Goal: Task Accomplishment & Management: Manage account settings

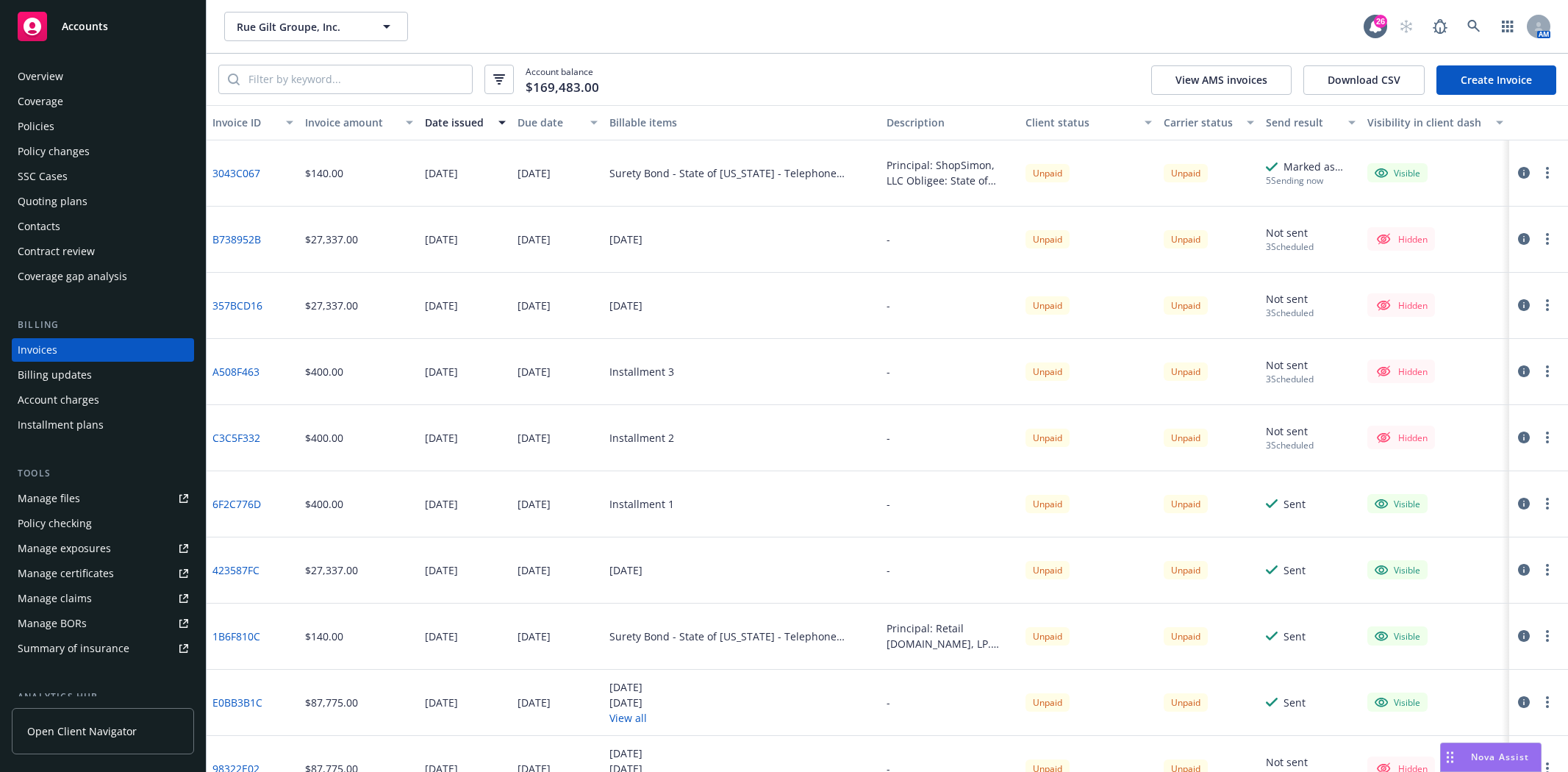
click at [284, 24] on span "Rue Gilt Groupe, Inc." at bounding box center [300, 27] width 127 height 16
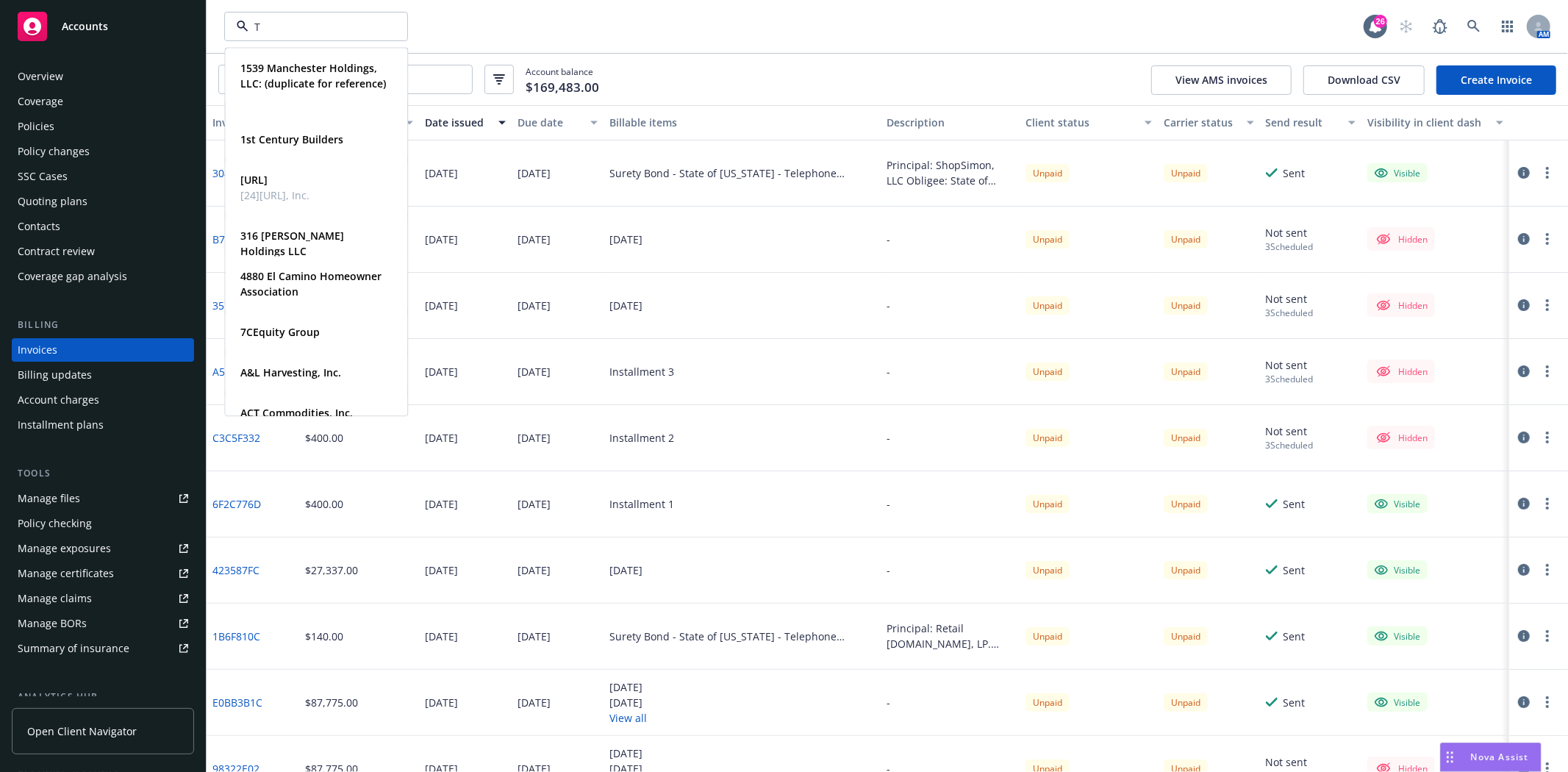
type input "TG"
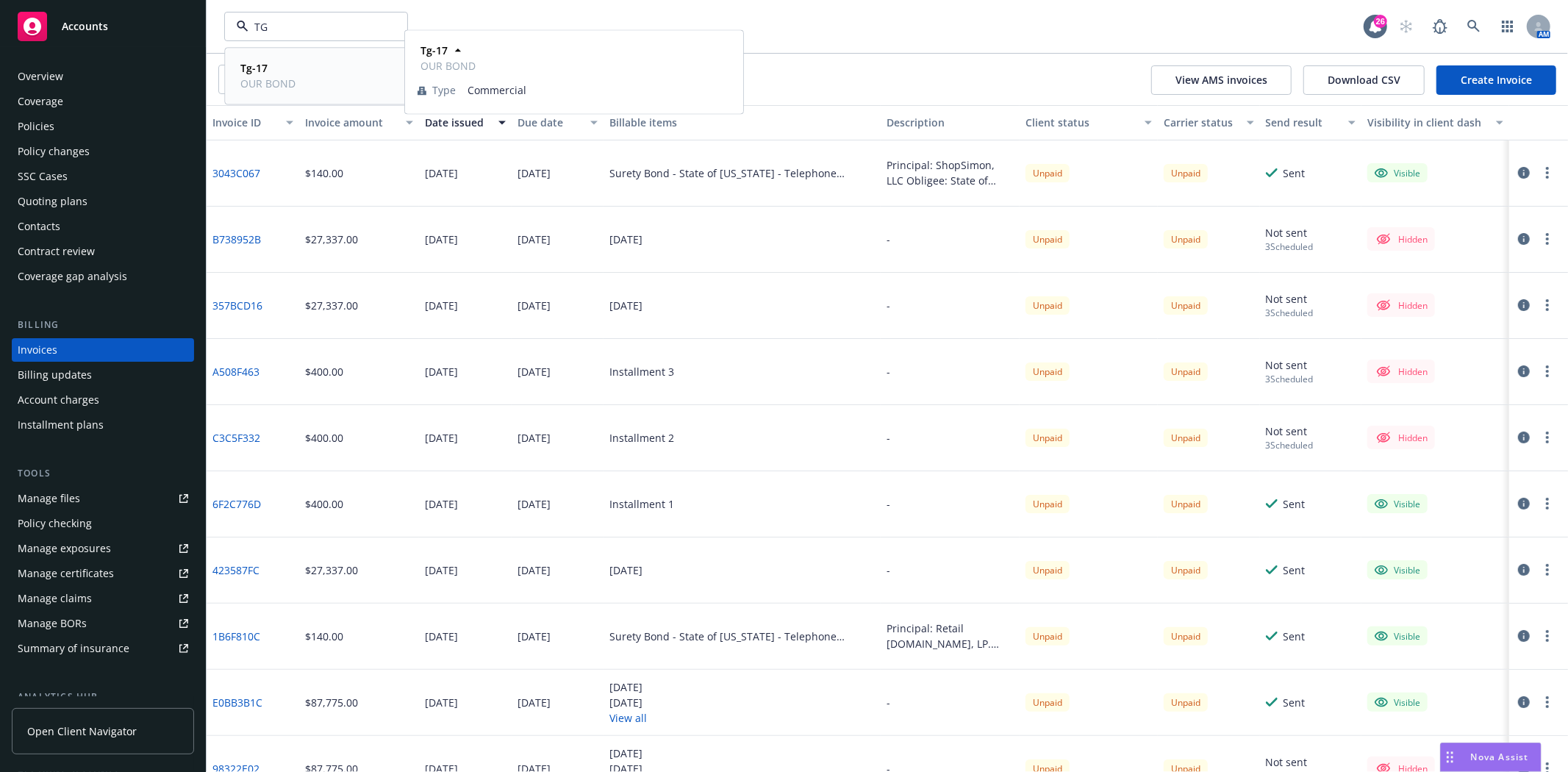
click at [264, 64] on strong "Tg-17" at bounding box center [253, 68] width 27 height 14
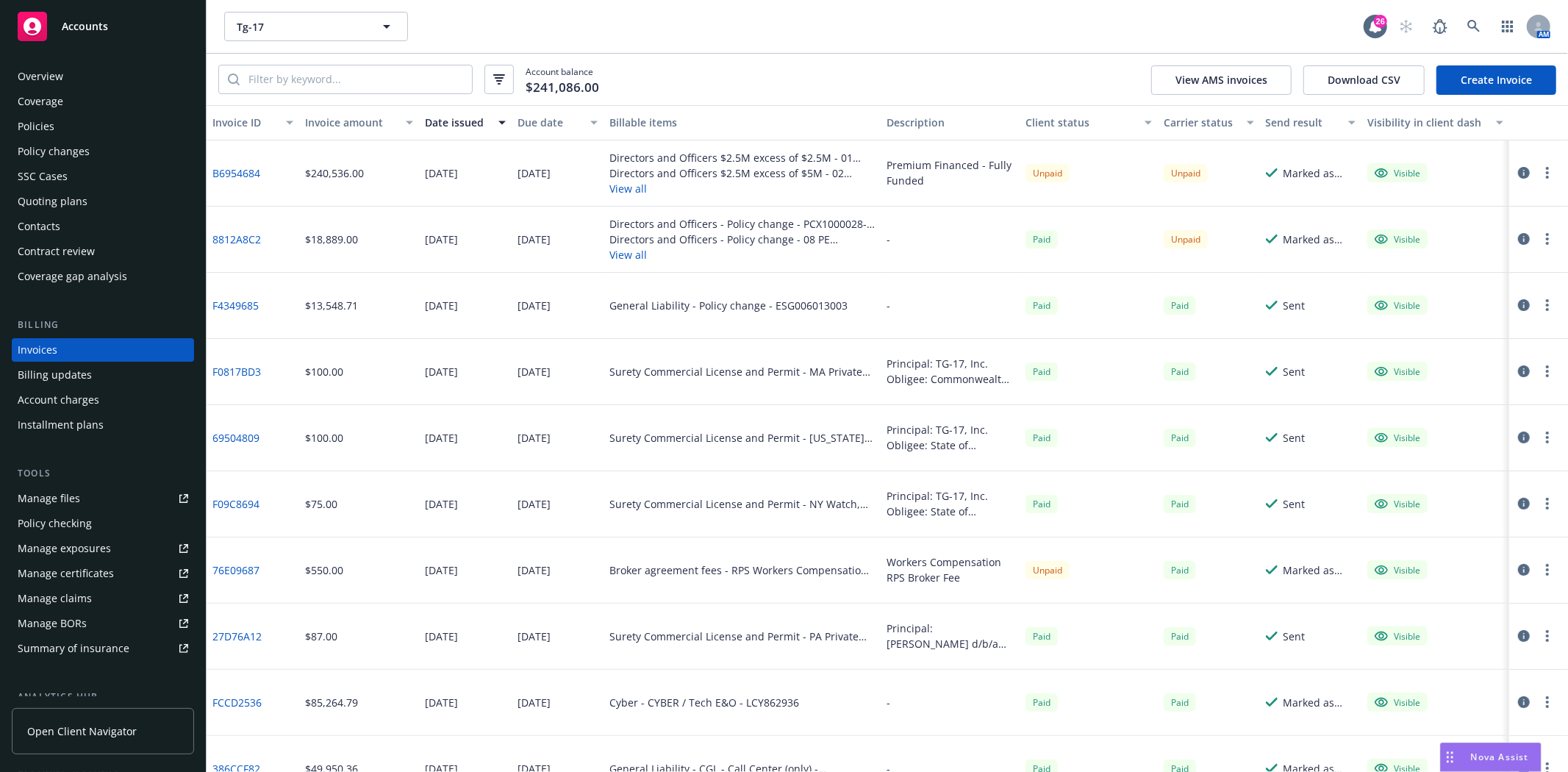
click at [46, 74] on div "Overview" at bounding box center [40, 76] width 46 height 23
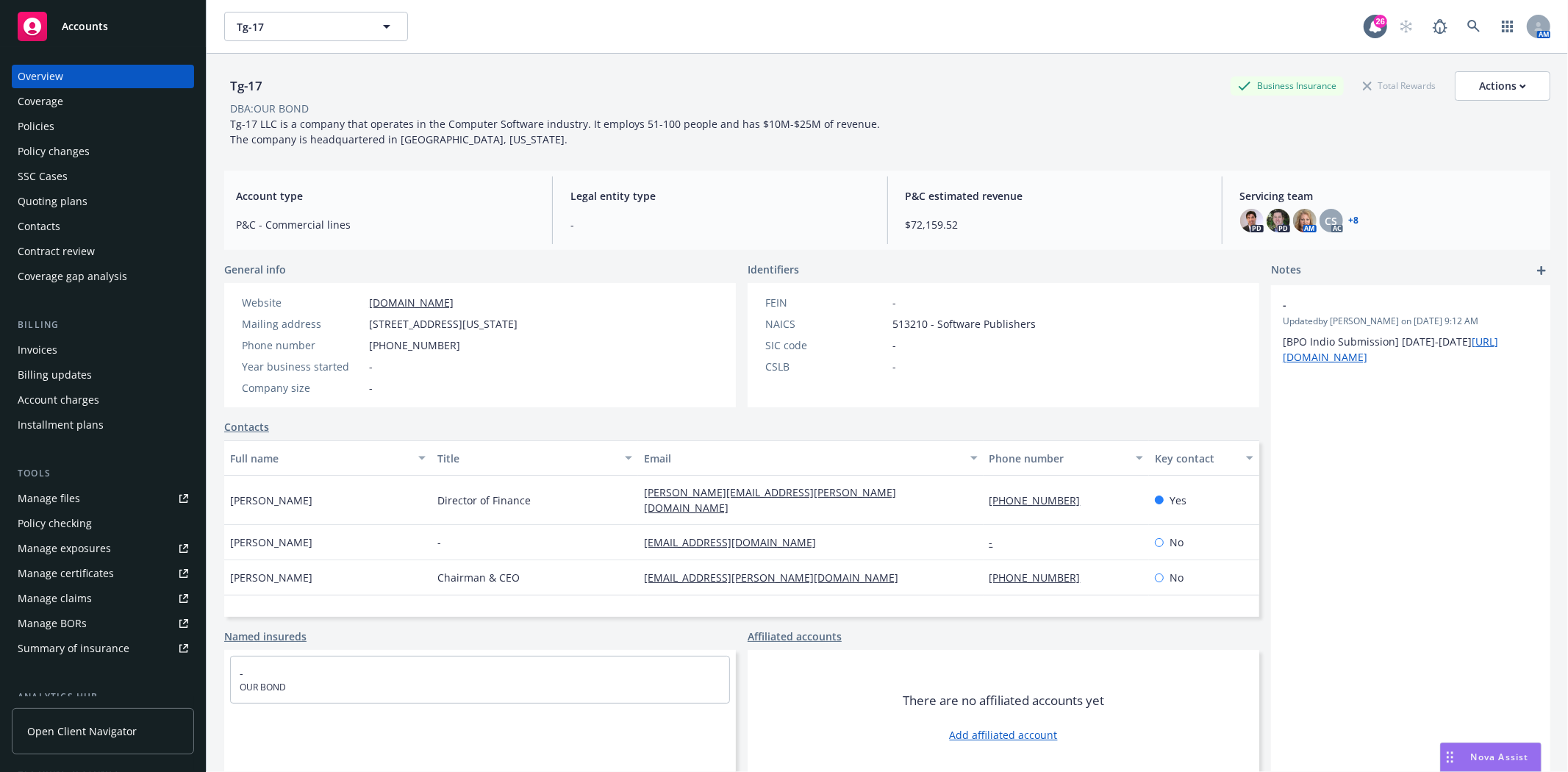
click at [1349, 216] on link "+ 8" at bounding box center [1354, 220] width 10 height 9
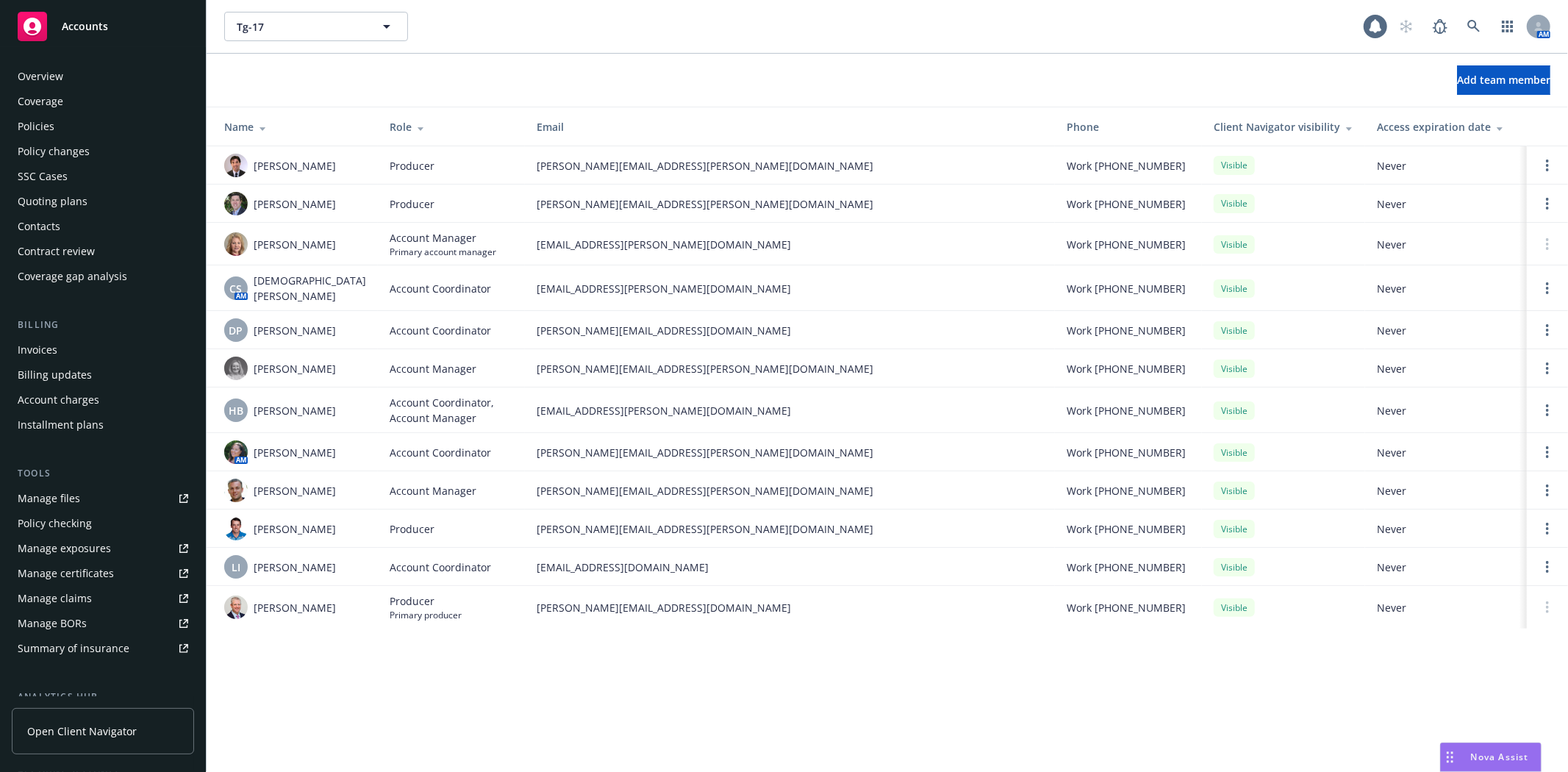
scroll to position [211, 0]
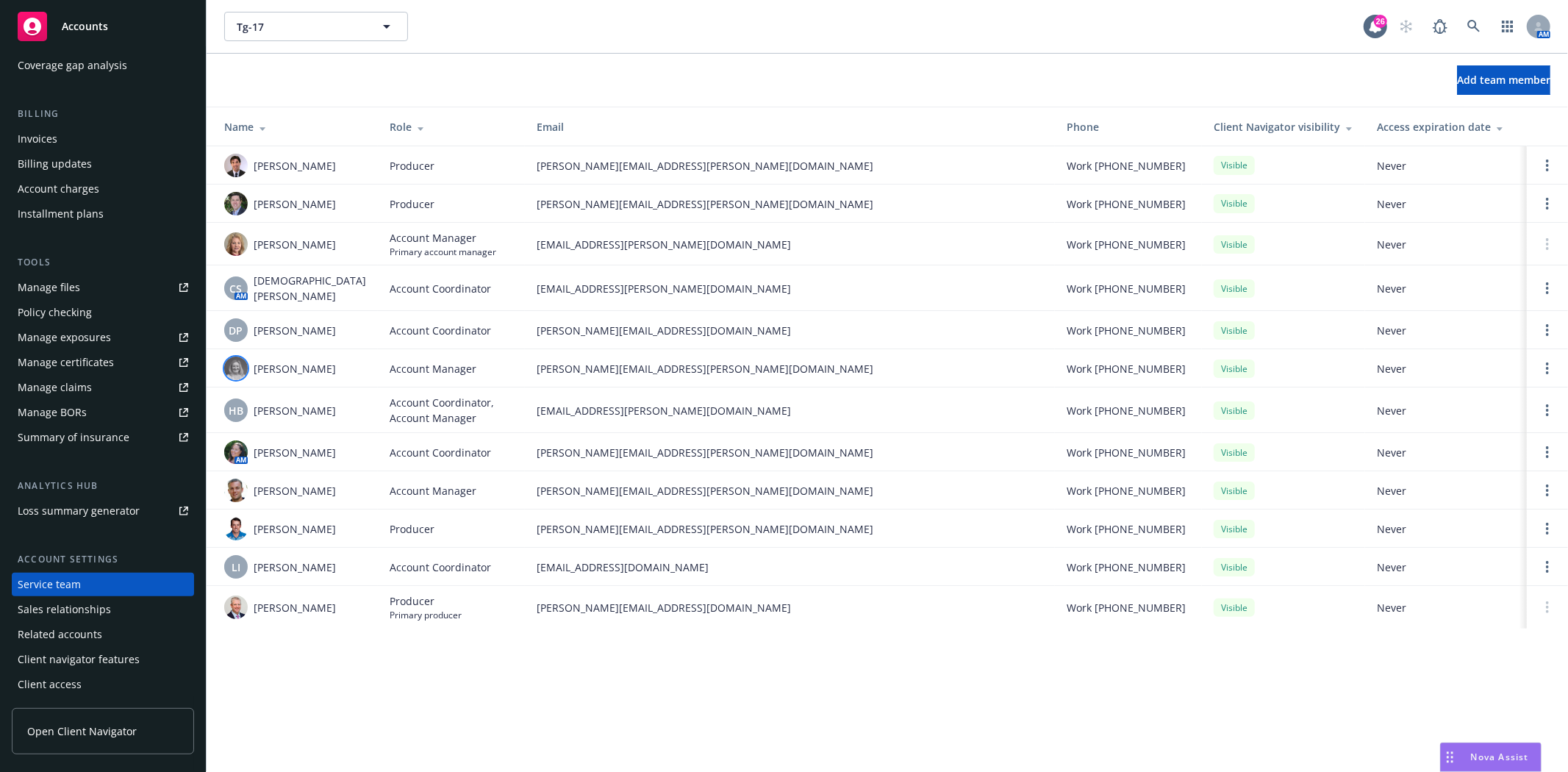
click at [241, 362] on img at bounding box center [236, 368] width 23 height 23
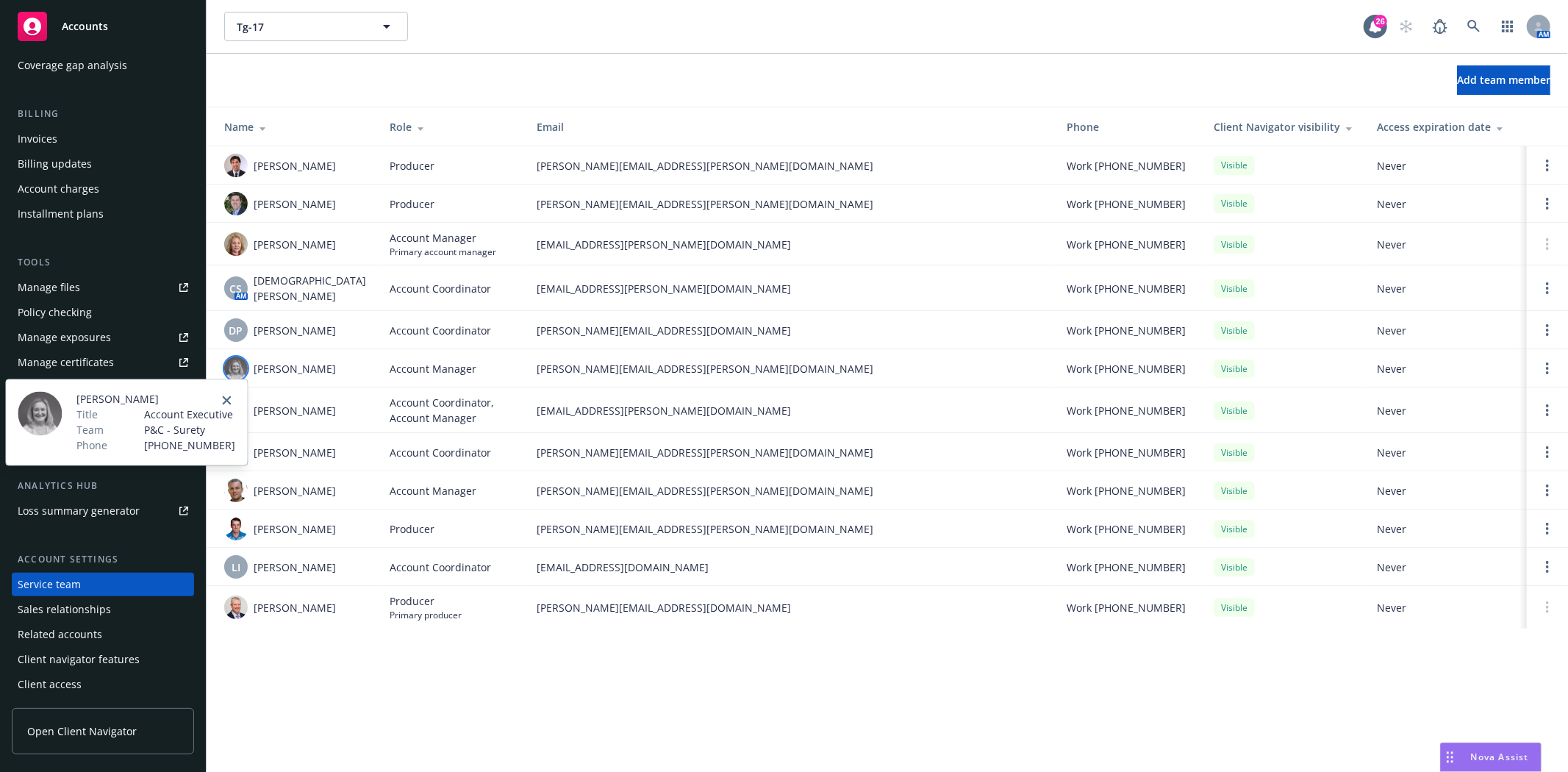
click at [34, 420] on img at bounding box center [39, 413] width 44 height 44
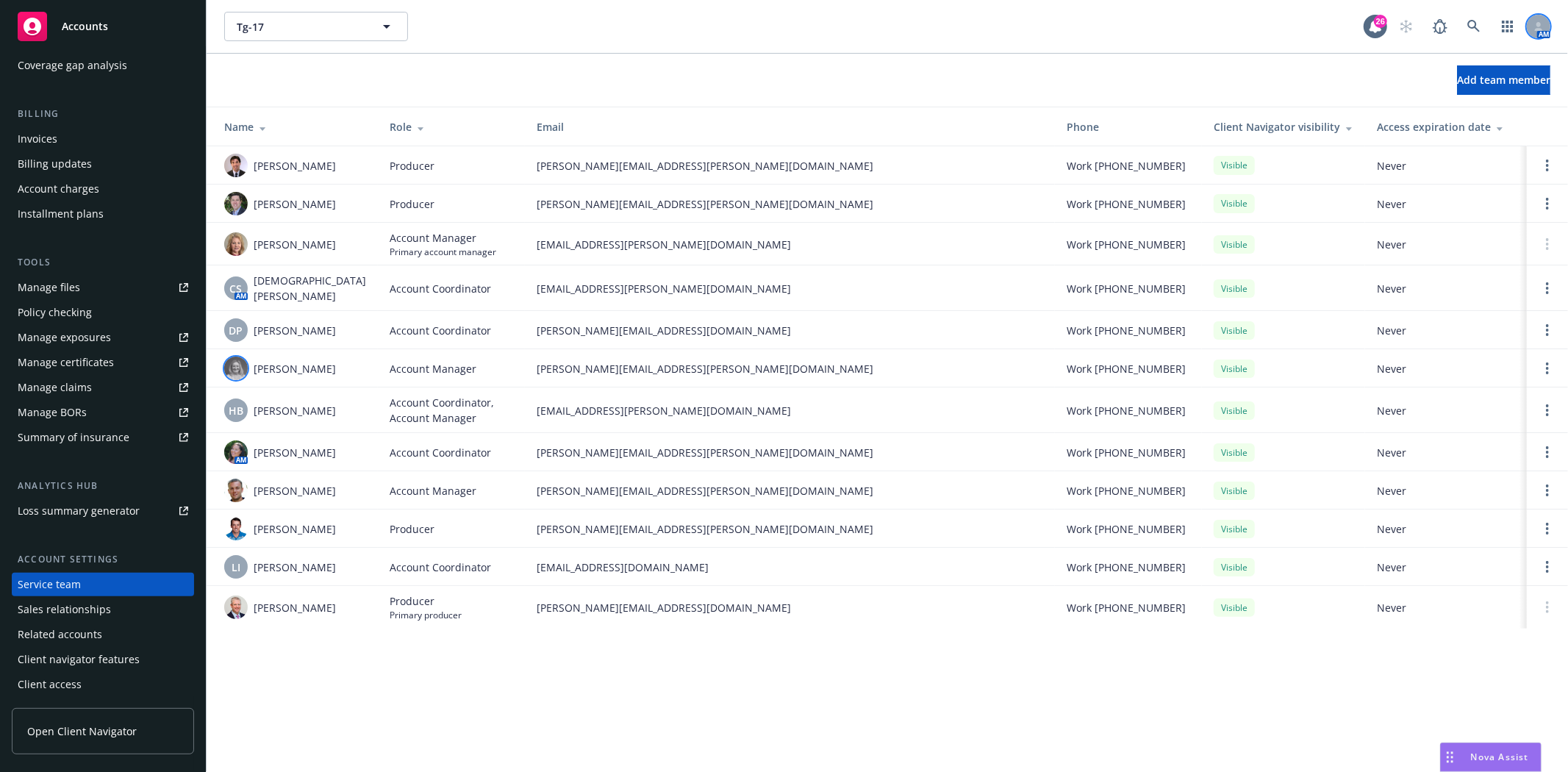
click at [1539, 23] on icon at bounding box center [1538, 24] width 4 height 5
click at [1529, 25] on div at bounding box center [1538, 26] width 23 height 23
click at [1534, 23] on icon at bounding box center [1539, 26] width 9 height 9
